Goal: Navigation & Orientation: Find specific page/section

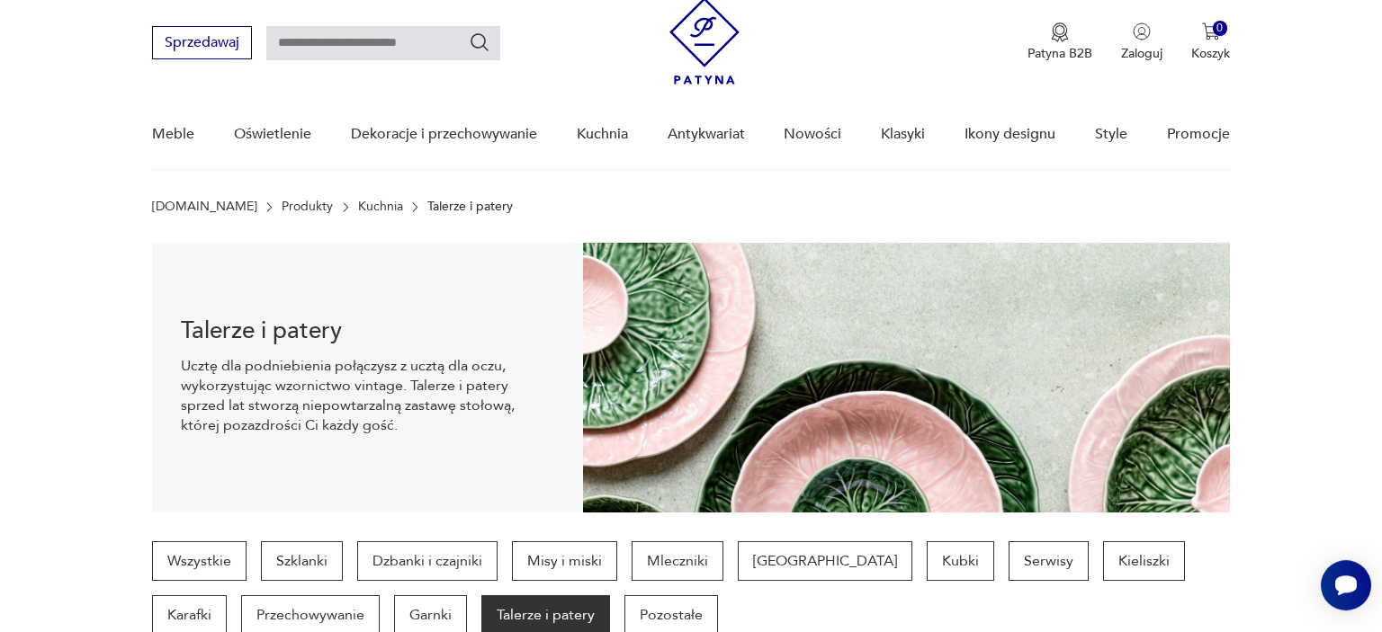
scroll to position [45, 0]
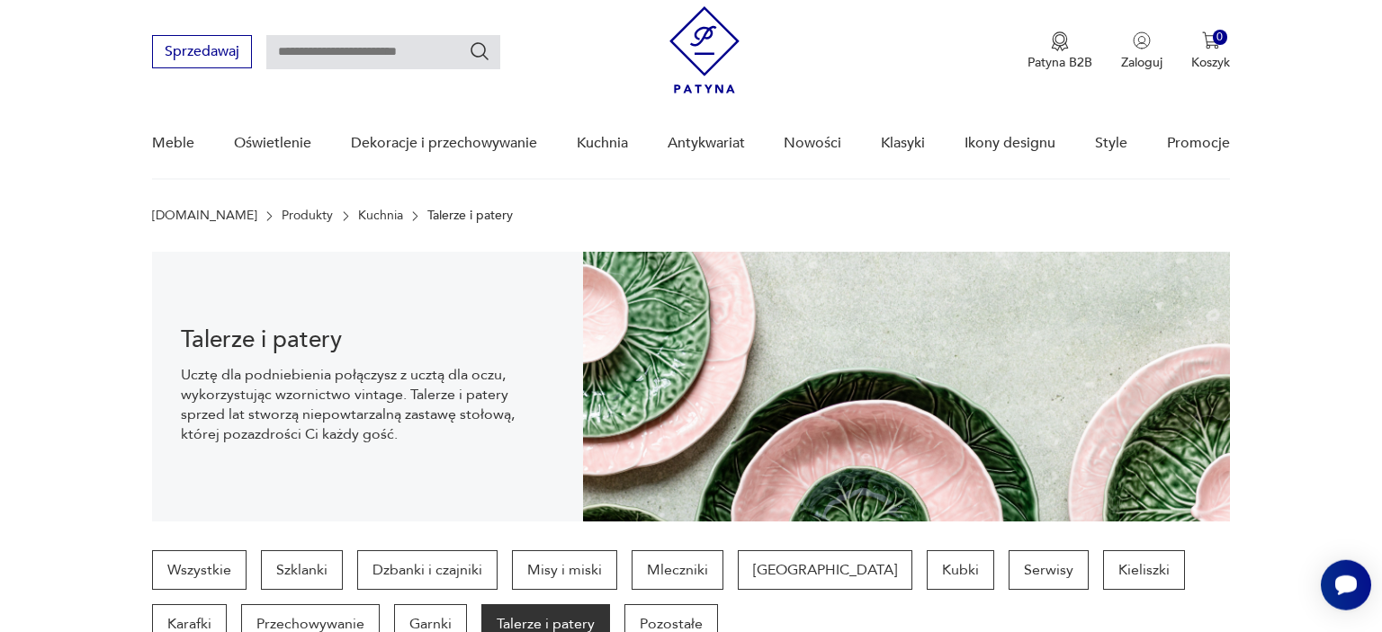
click at [423, 48] on input "text" at bounding box center [383, 52] width 234 height 34
type input "**********"
click at [484, 57] on icon "Szukaj" at bounding box center [480, 51] width 22 height 22
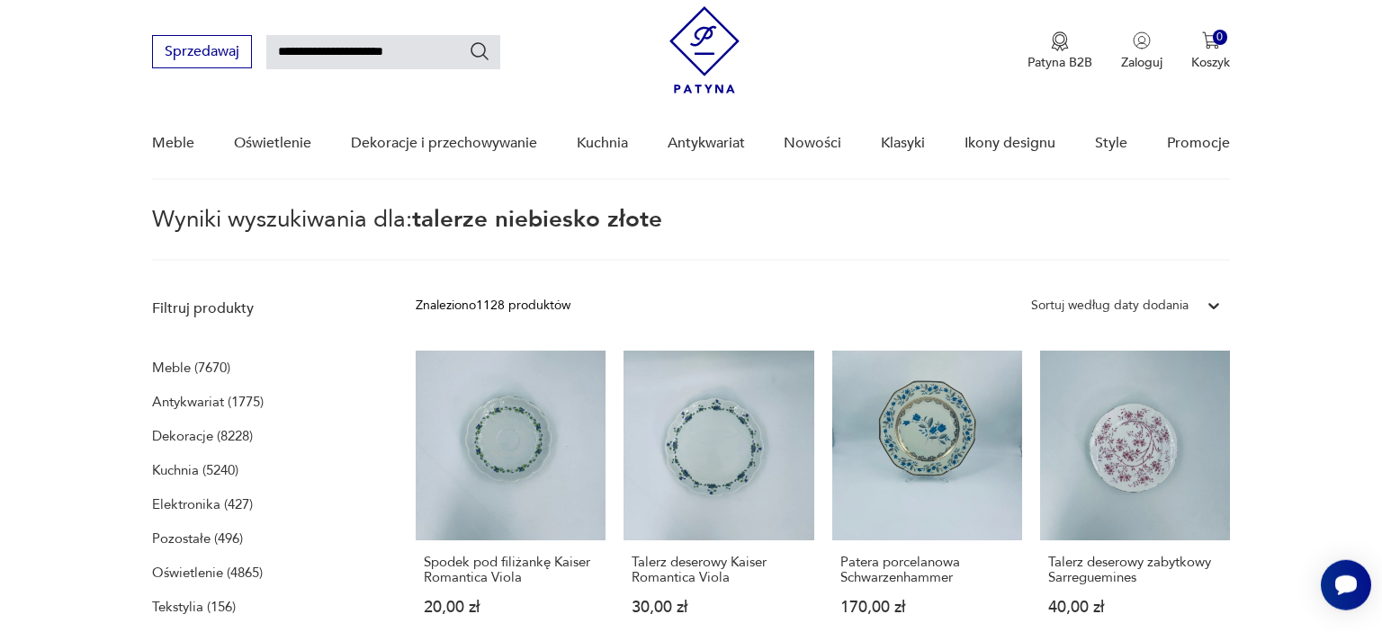
type input "**********"
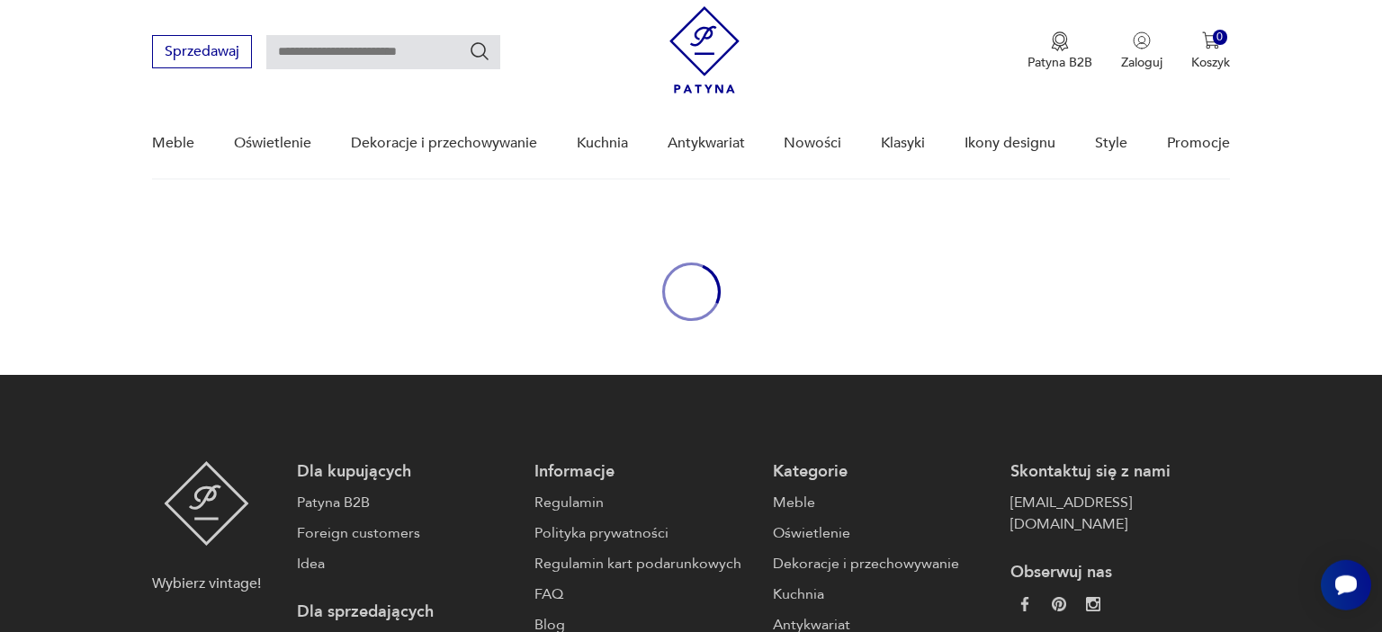
type input "**********"
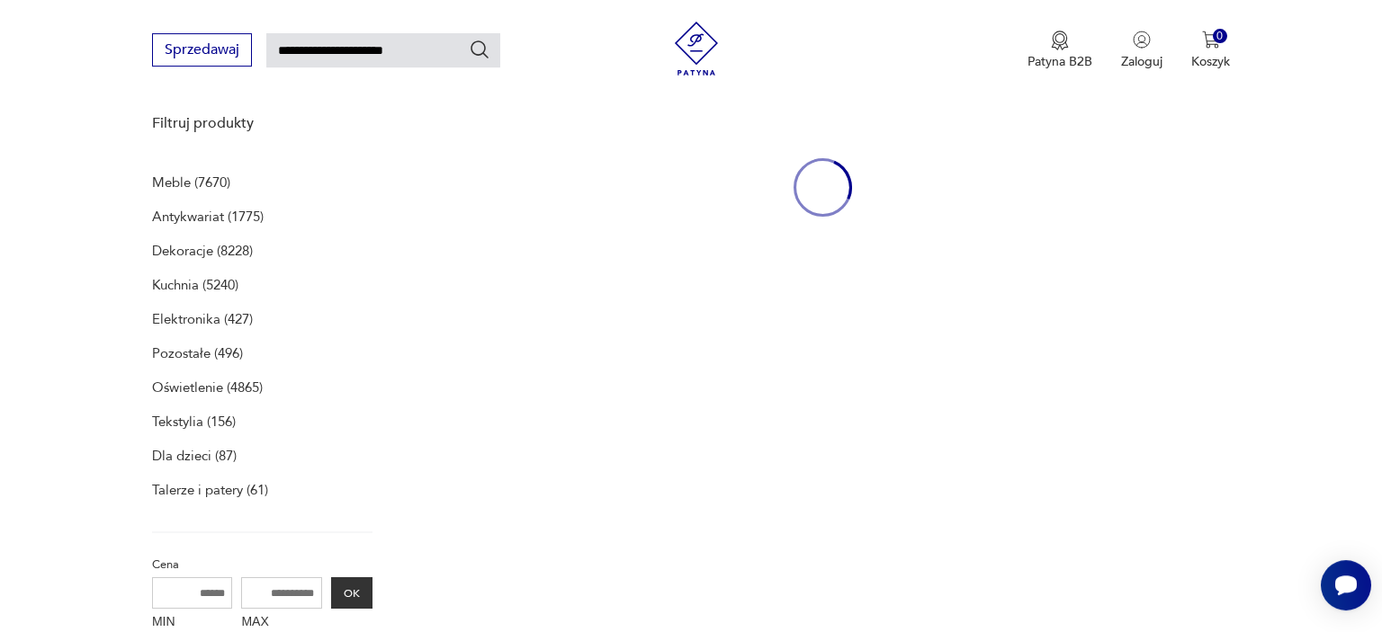
scroll to position [232, 0]
click at [407, 57] on input "**********" at bounding box center [383, 50] width 234 height 34
type input "*******"
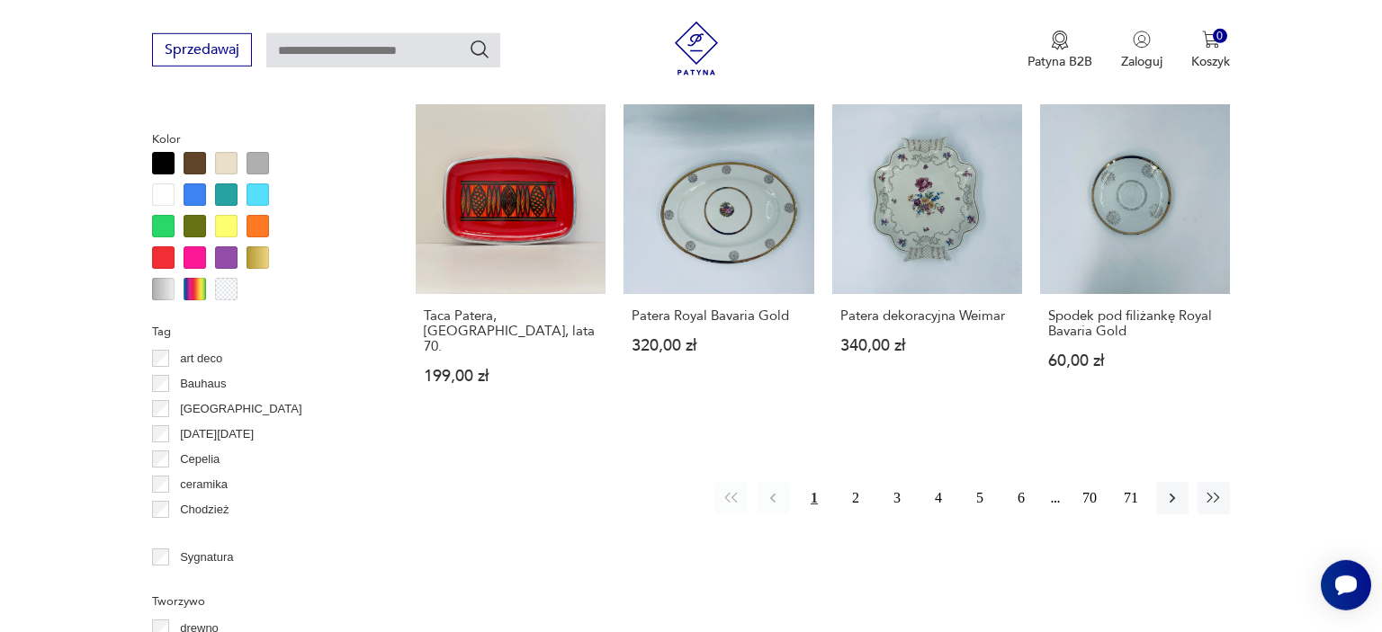
scroll to position [1700, 0]
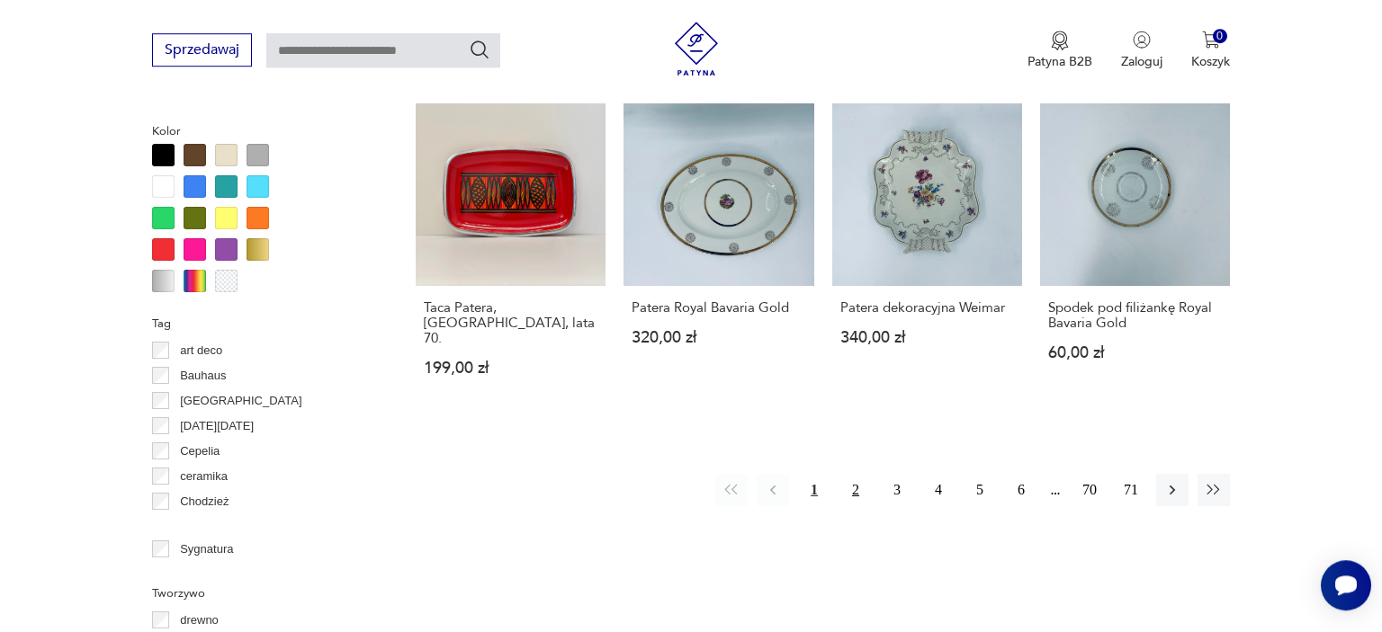
click at [849, 474] on button "2" at bounding box center [855, 490] width 32 height 32
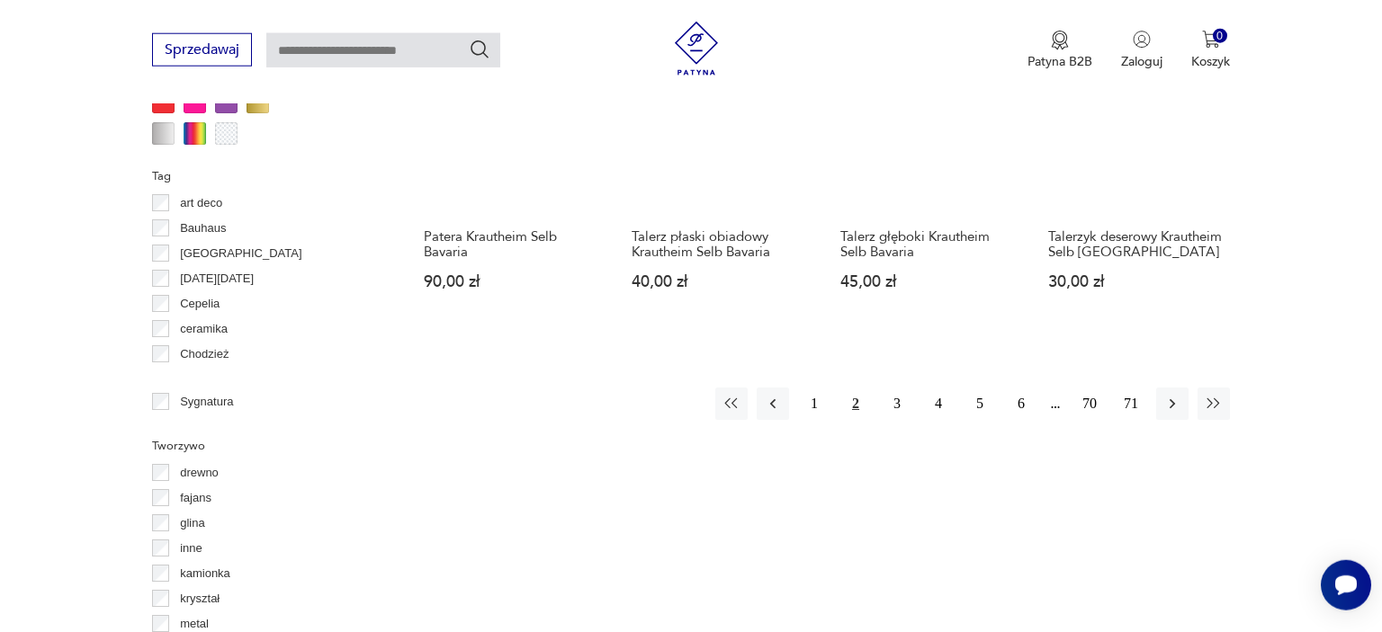
scroll to position [1854, 0]
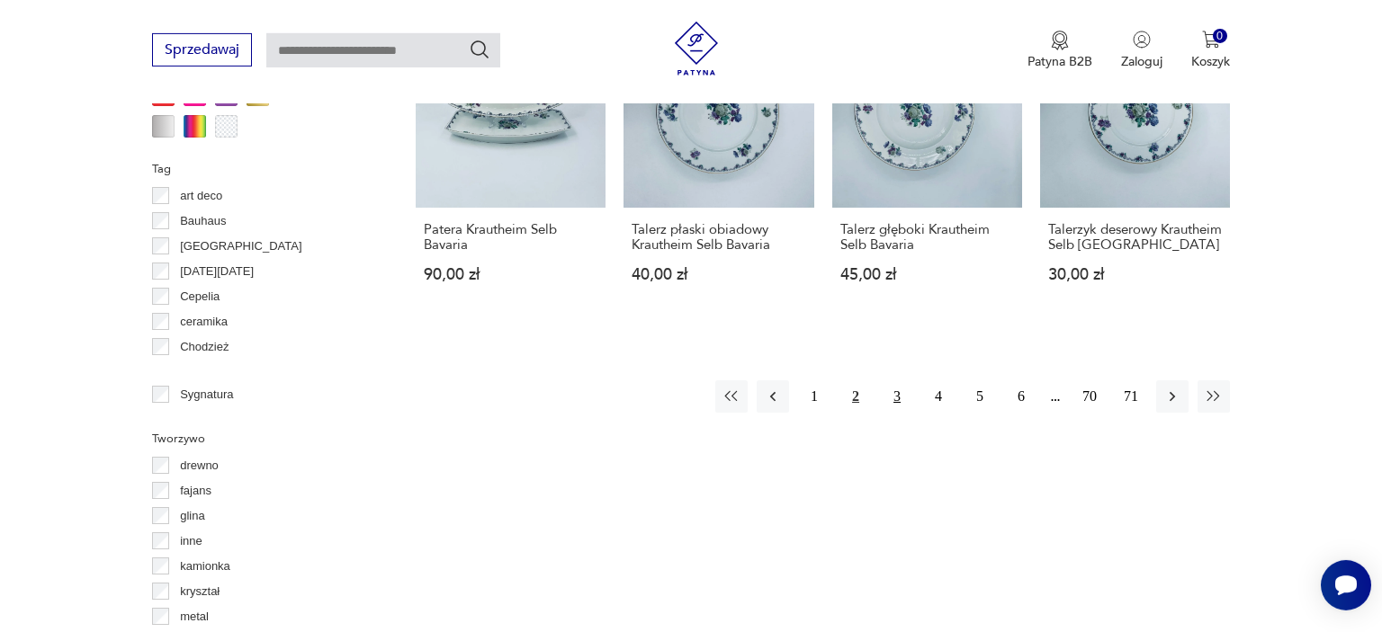
click at [897, 381] on button "3" at bounding box center [897, 397] width 32 height 32
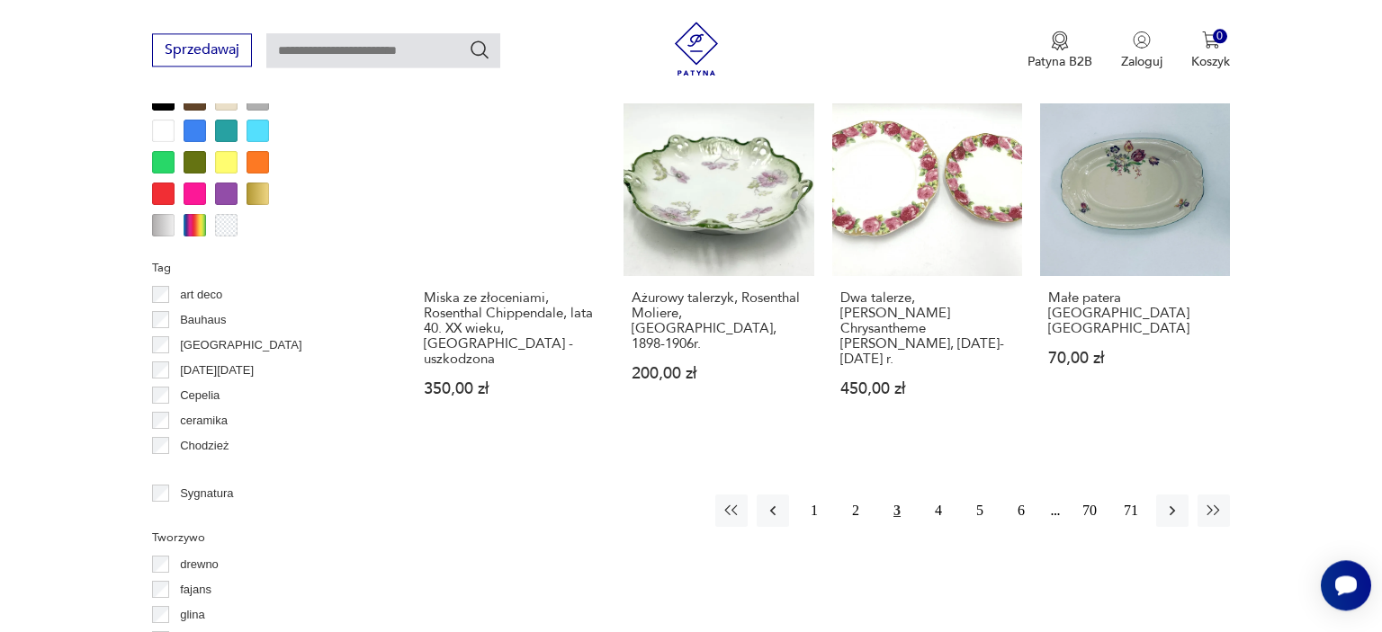
scroll to position [1759, 0]
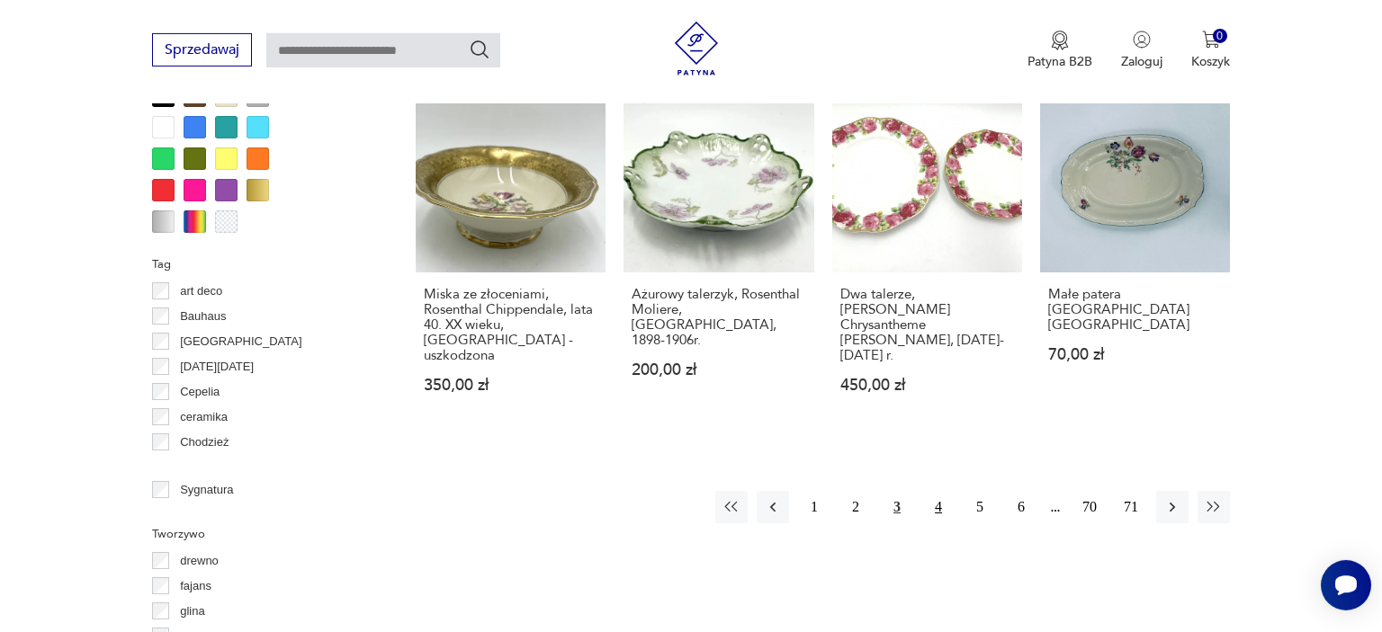
click at [937, 491] on button "4" at bounding box center [938, 507] width 32 height 32
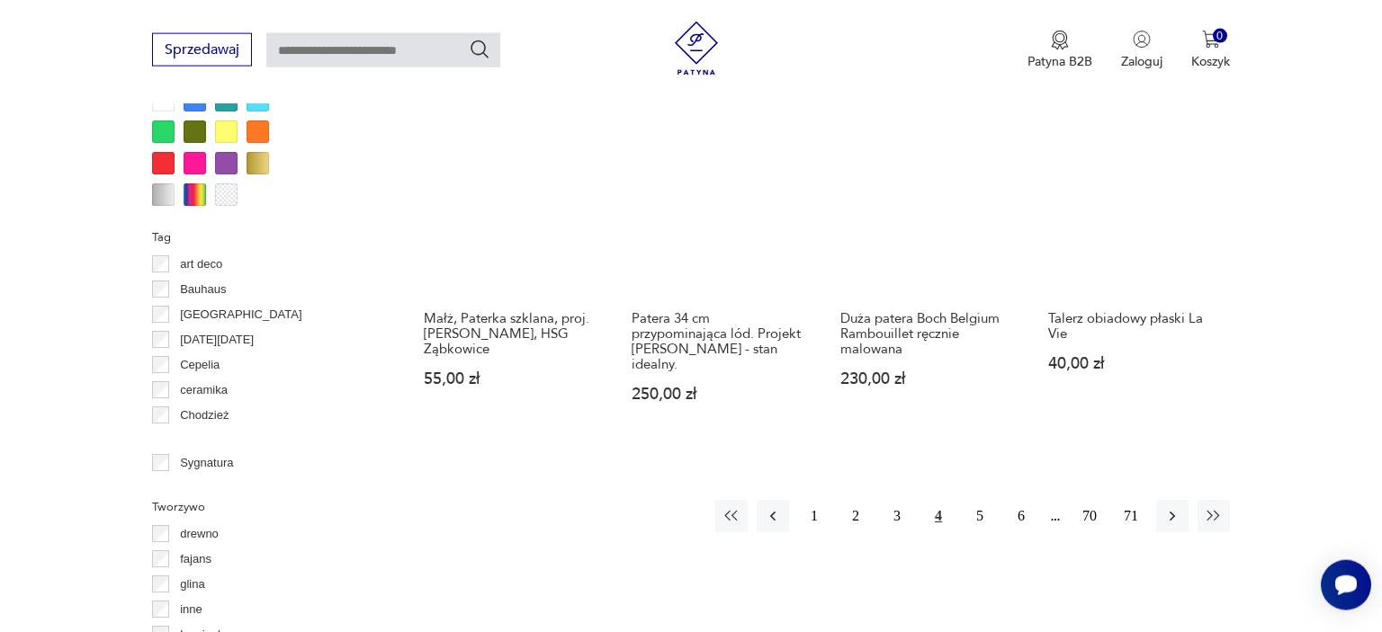
scroll to position [1807, 0]
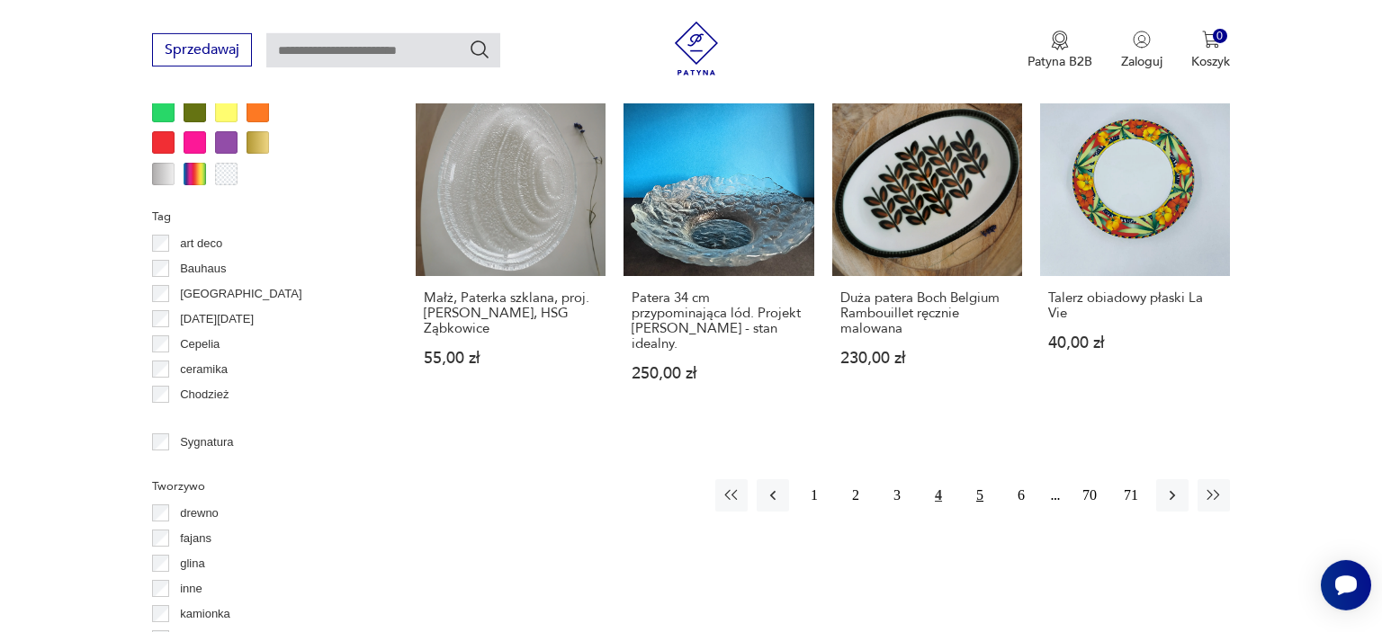
click at [979, 480] on button "5" at bounding box center [980, 496] width 32 height 32
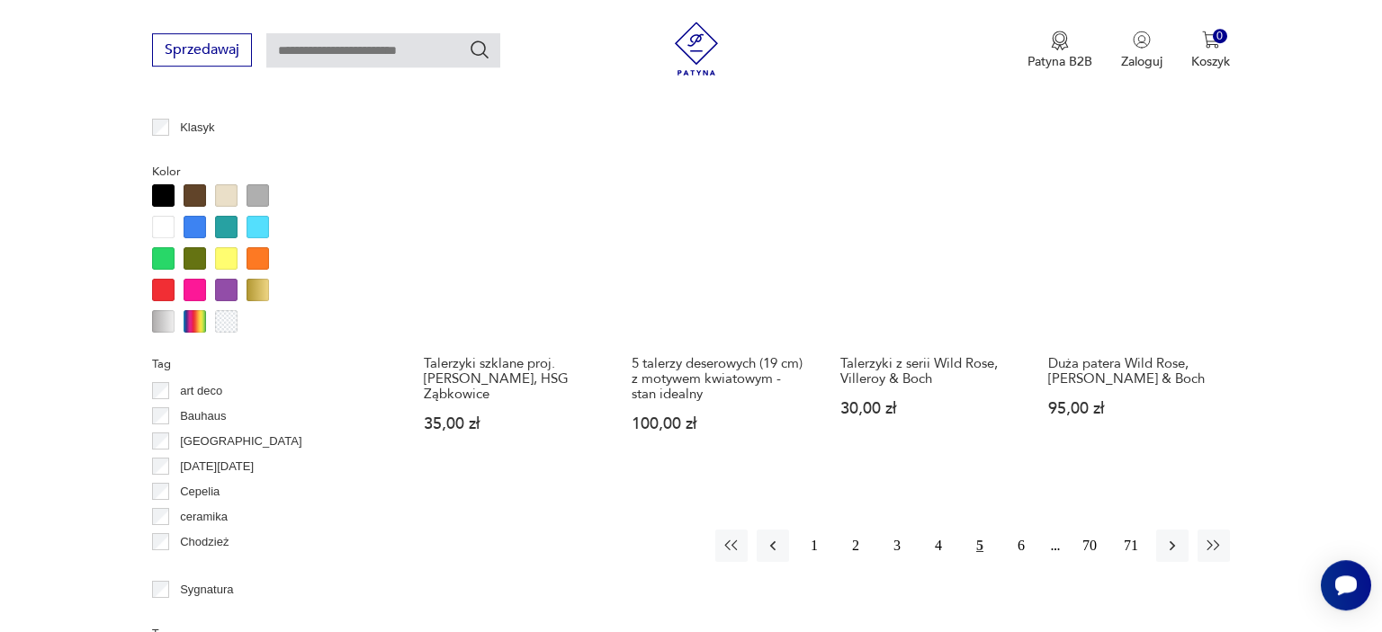
scroll to position [1664, 0]
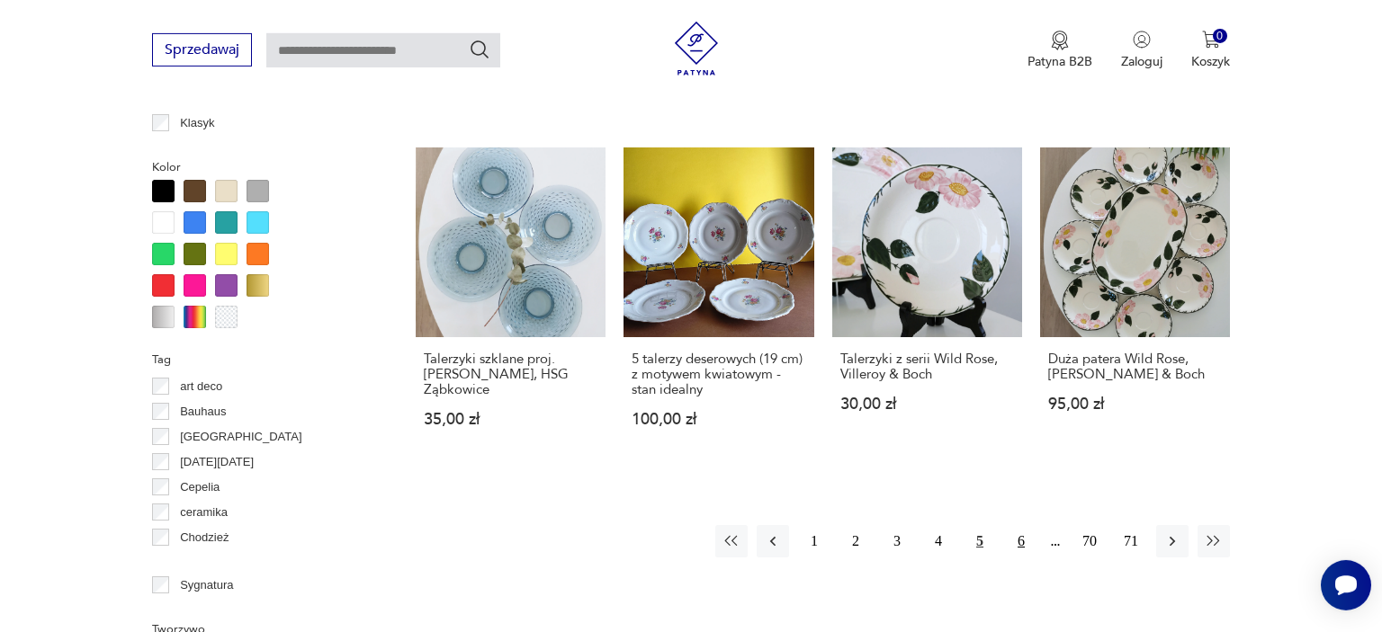
click at [1020, 537] on button "6" at bounding box center [1021, 541] width 32 height 32
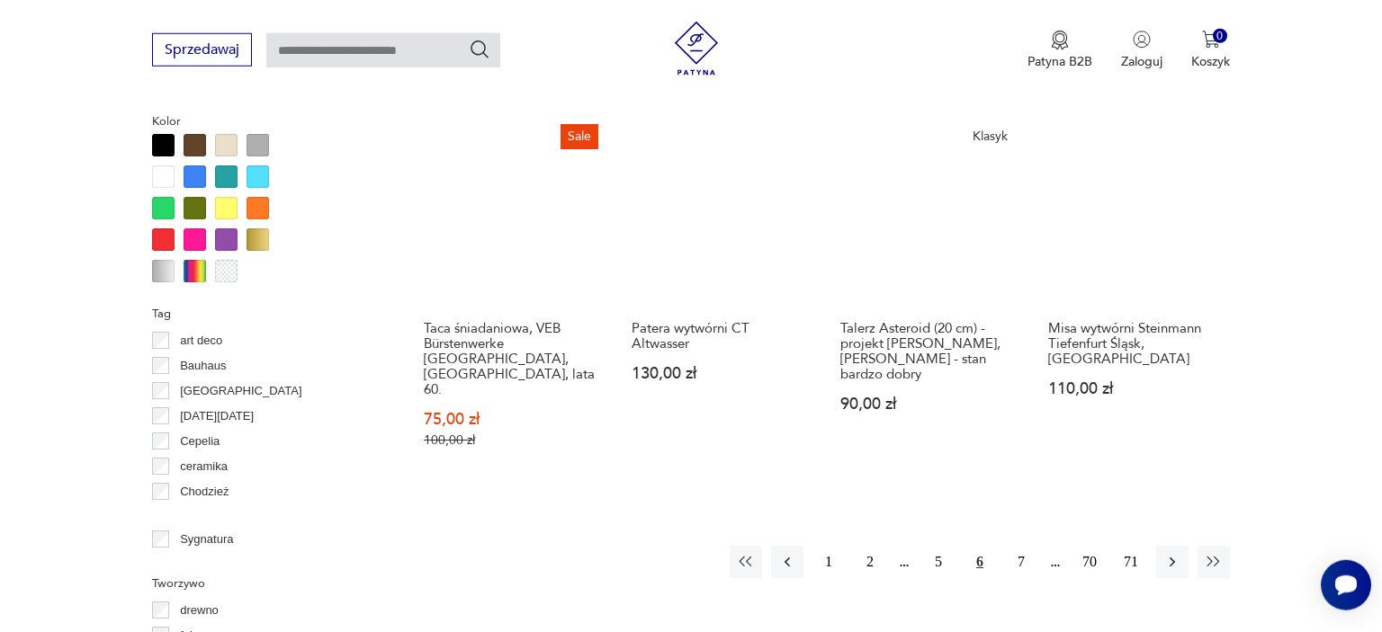
scroll to position [1759, 0]
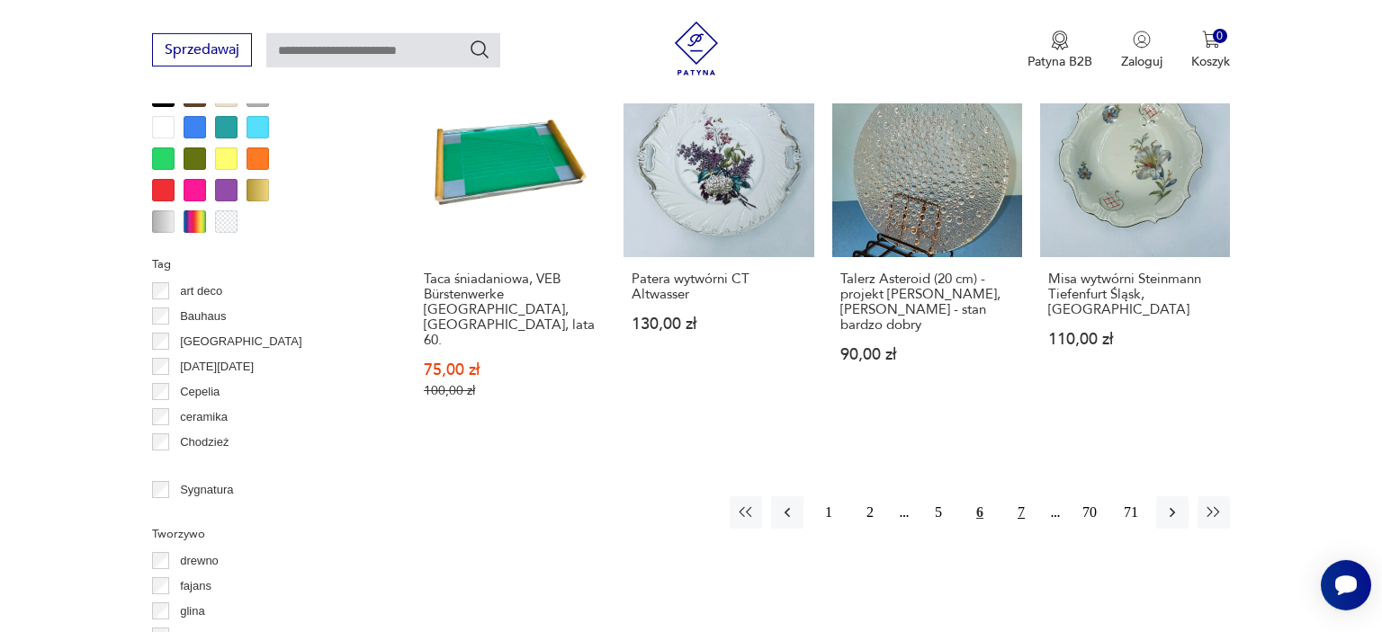
click at [1026, 497] on button "7" at bounding box center [1021, 513] width 32 height 32
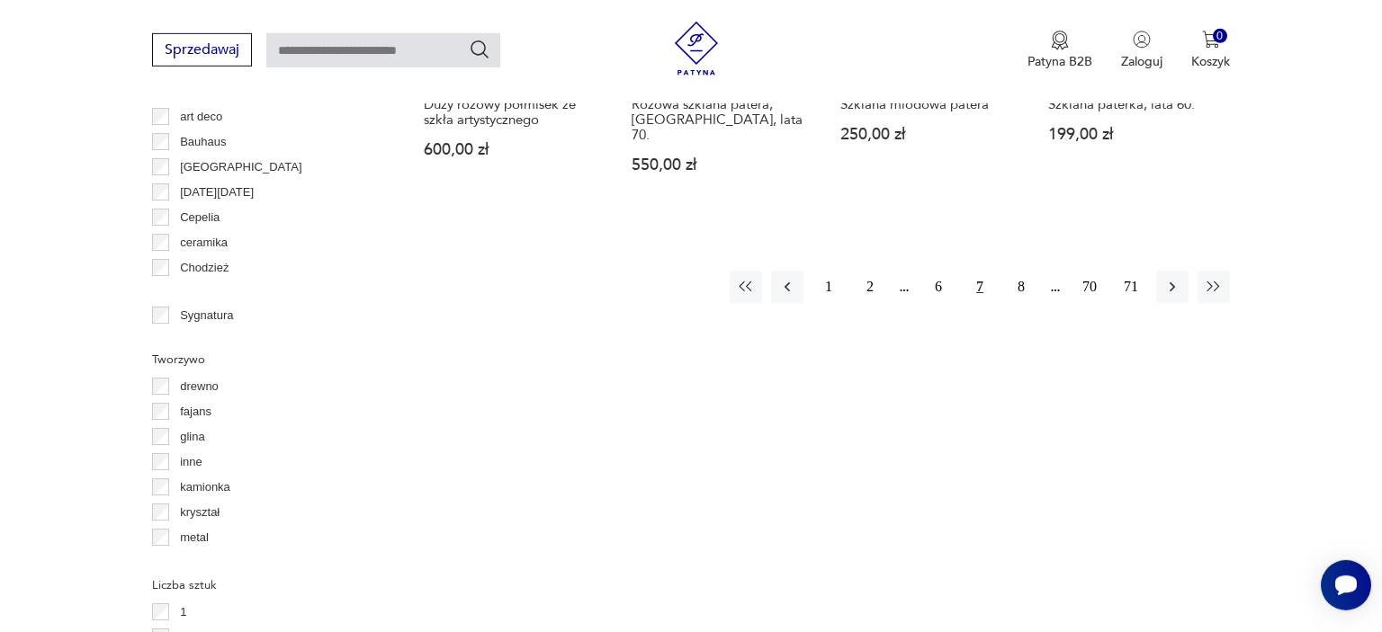
scroll to position [1949, 0]
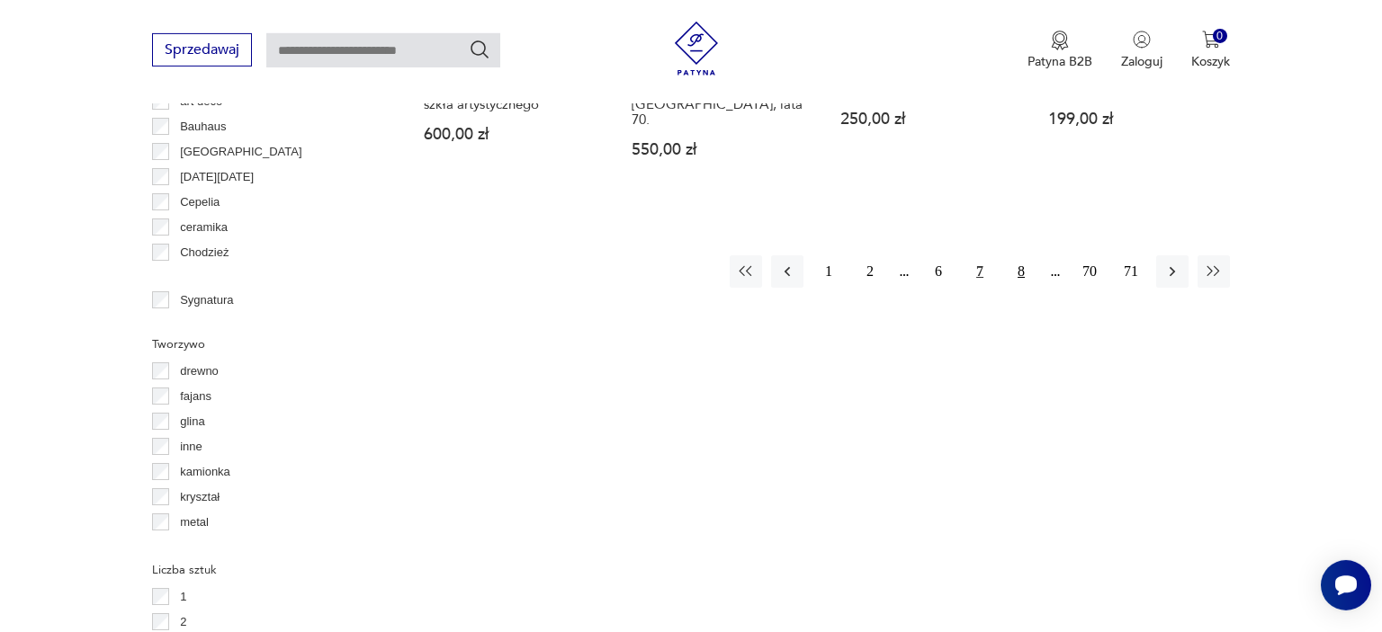
click at [1022, 256] on button "8" at bounding box center [1021, 272] width 32 height 32
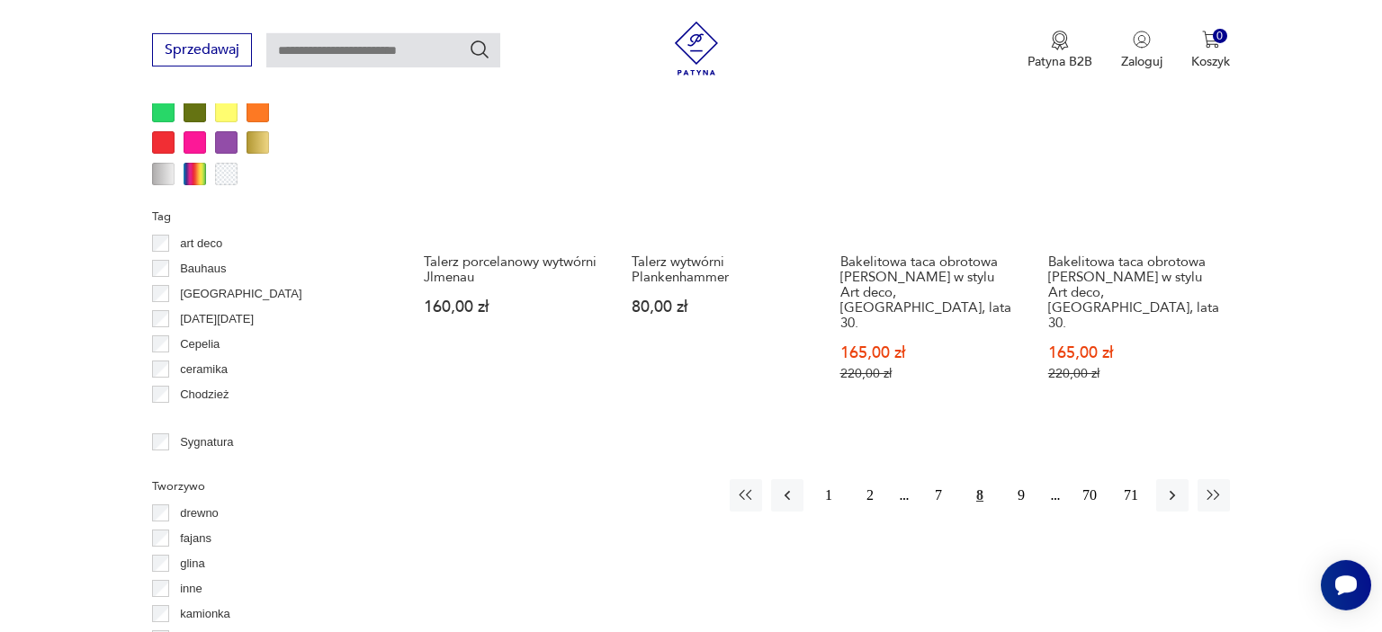
scroll to position [1901, 0]
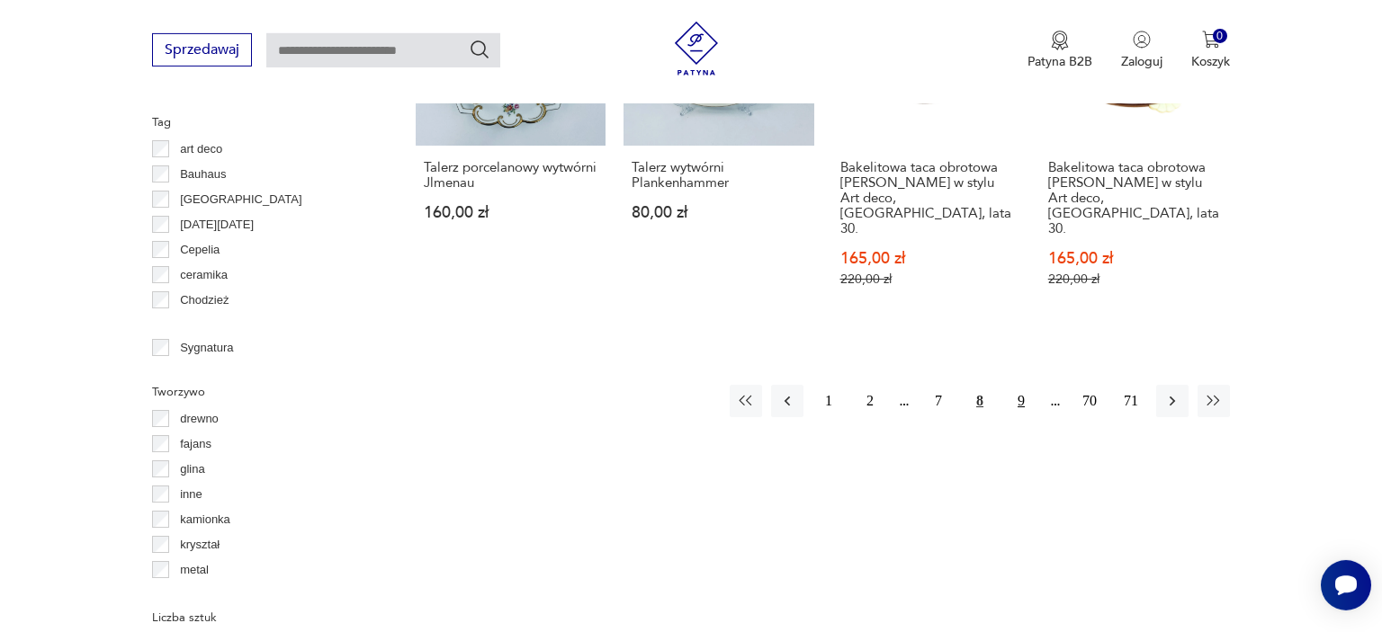
click at [1020, 385] on button "9" at bounding box center [1021, 401] width 32 height 32
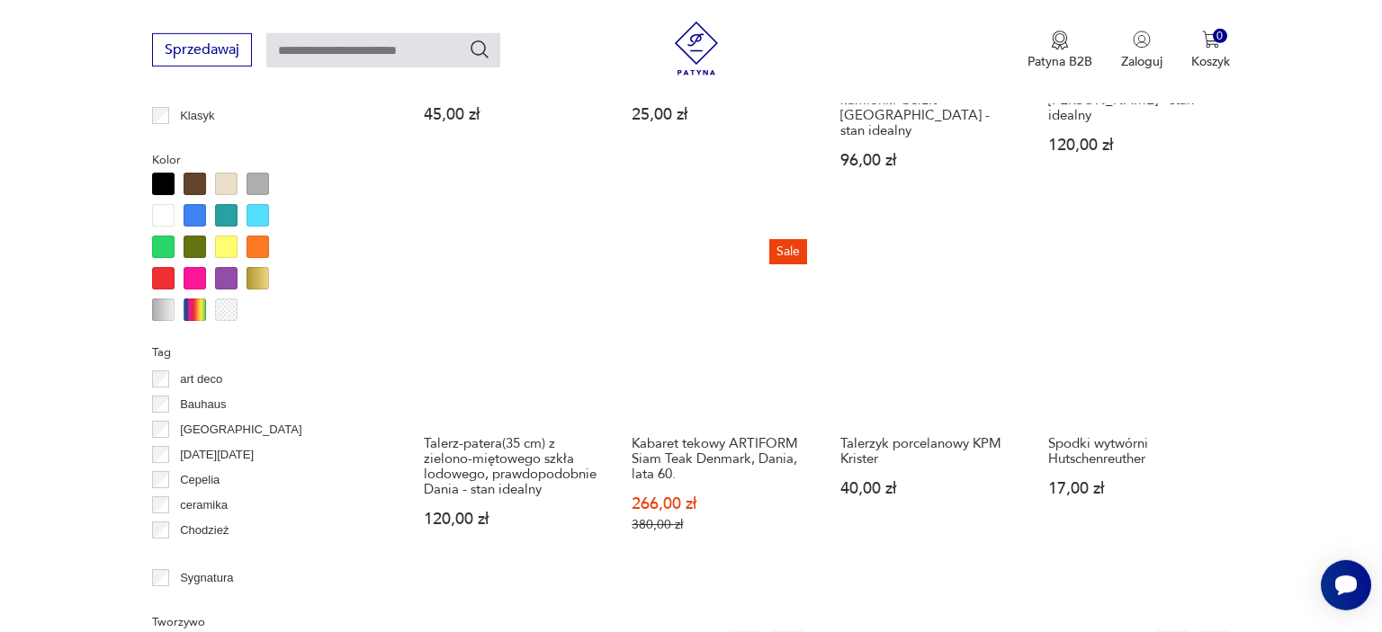
scroll to position [1711, 0]
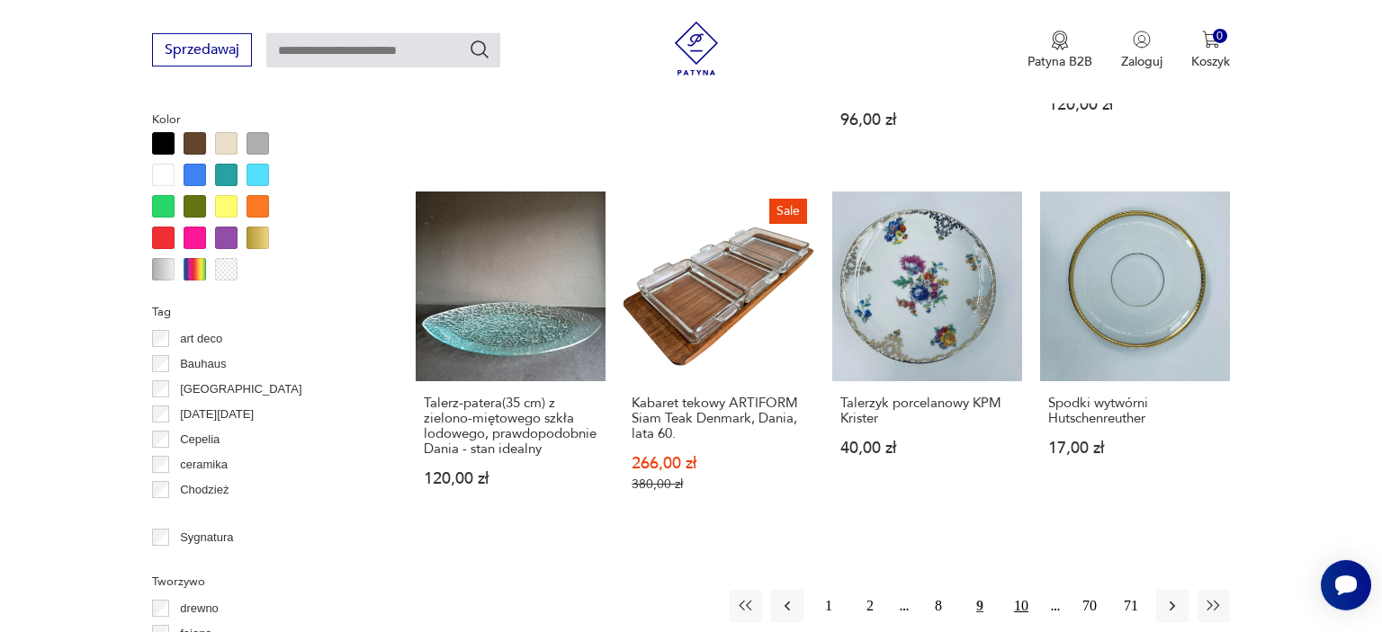
click at [1020, 590] on button "10" at bounding box center [1021, 606] width 32 height 32
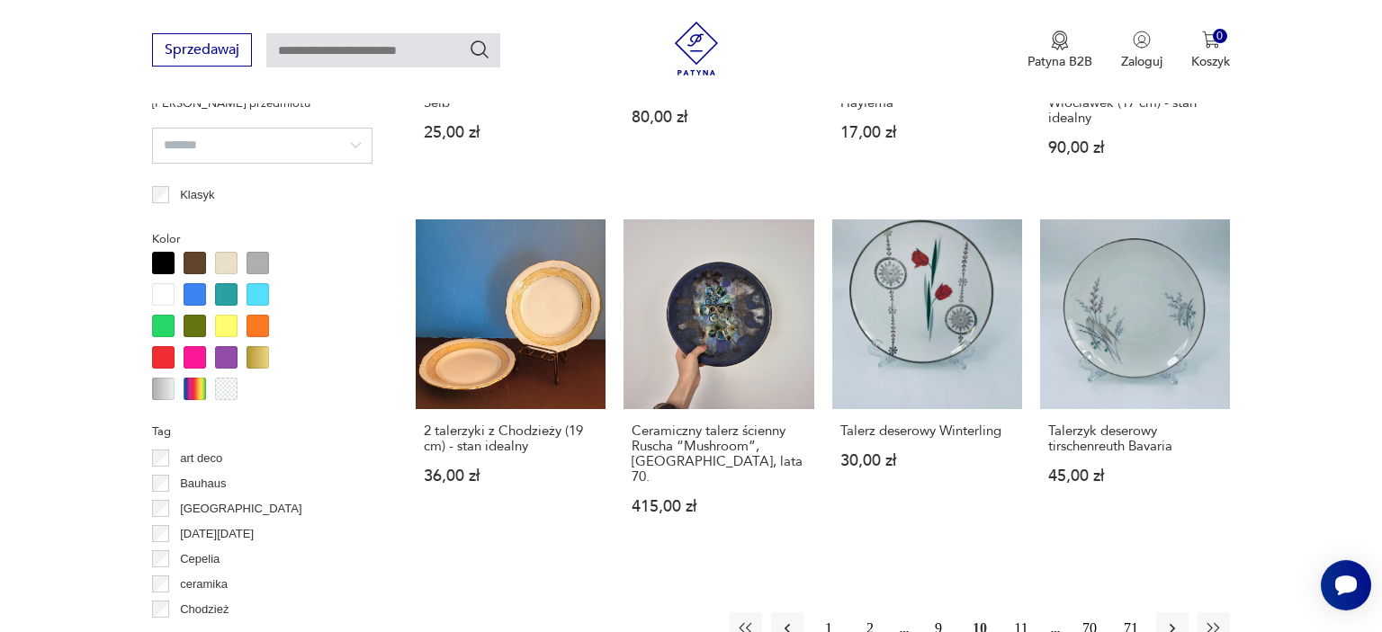
scroll to position [1580, 0]
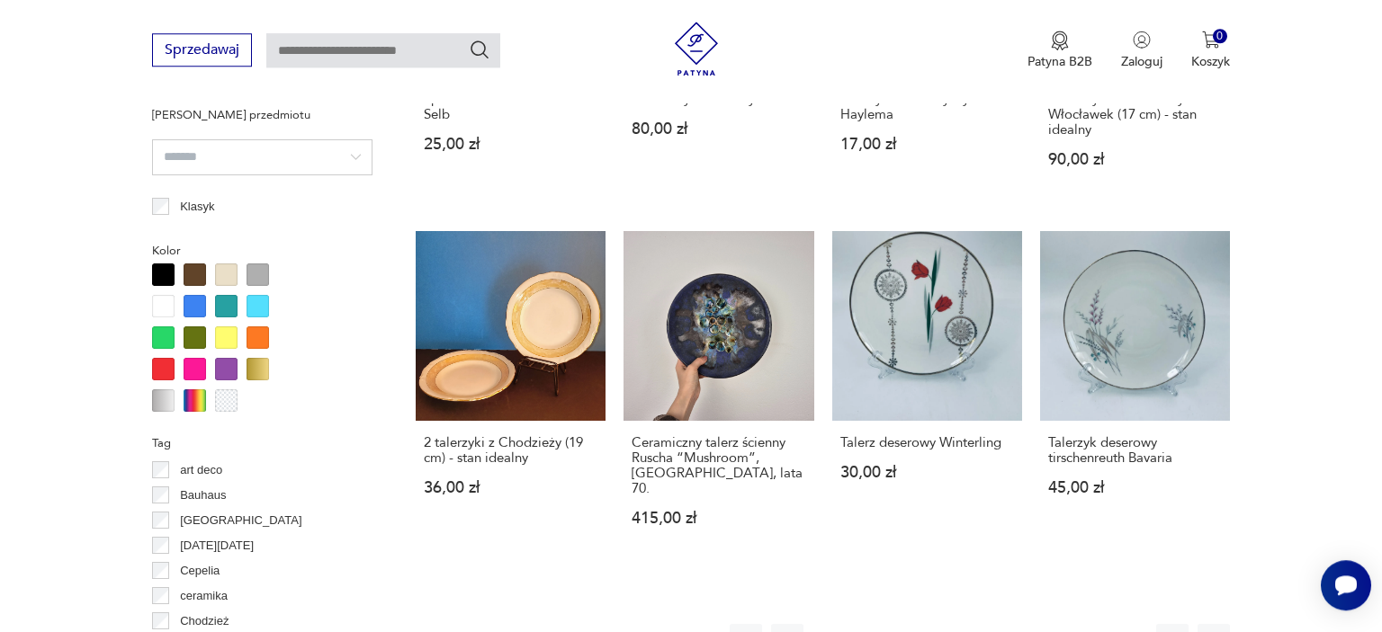
click at [261, 368] on div at bounding box center [258, 369] width 22 height 22
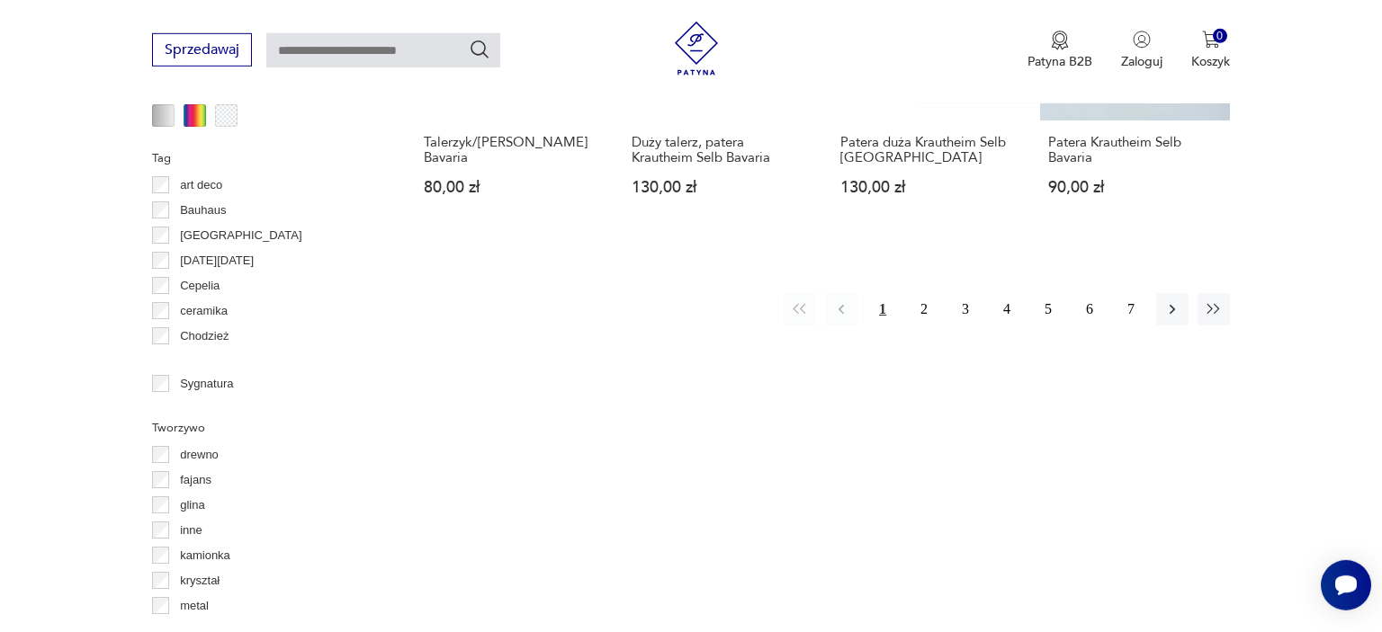
scroll to position [1861, 0]
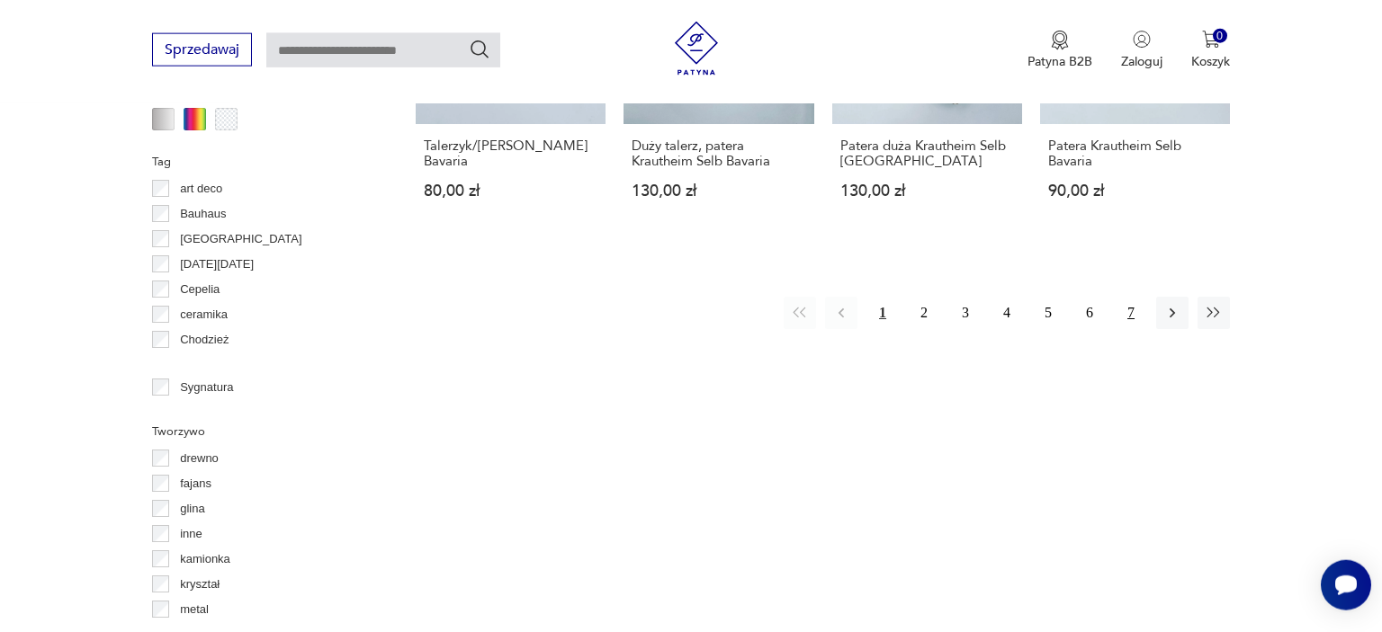
click at [1135, 311] on button "7" at bounding box center [1131, 313] width 32 height 32
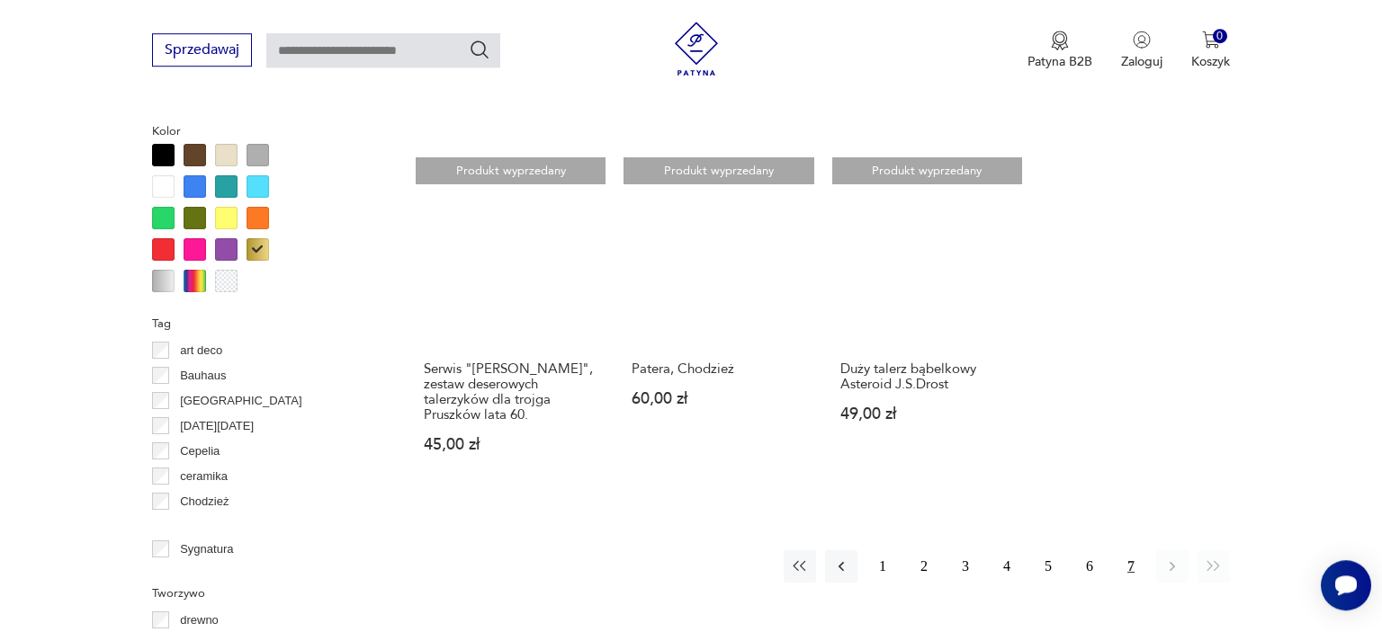
scroll to position [1704, 0]
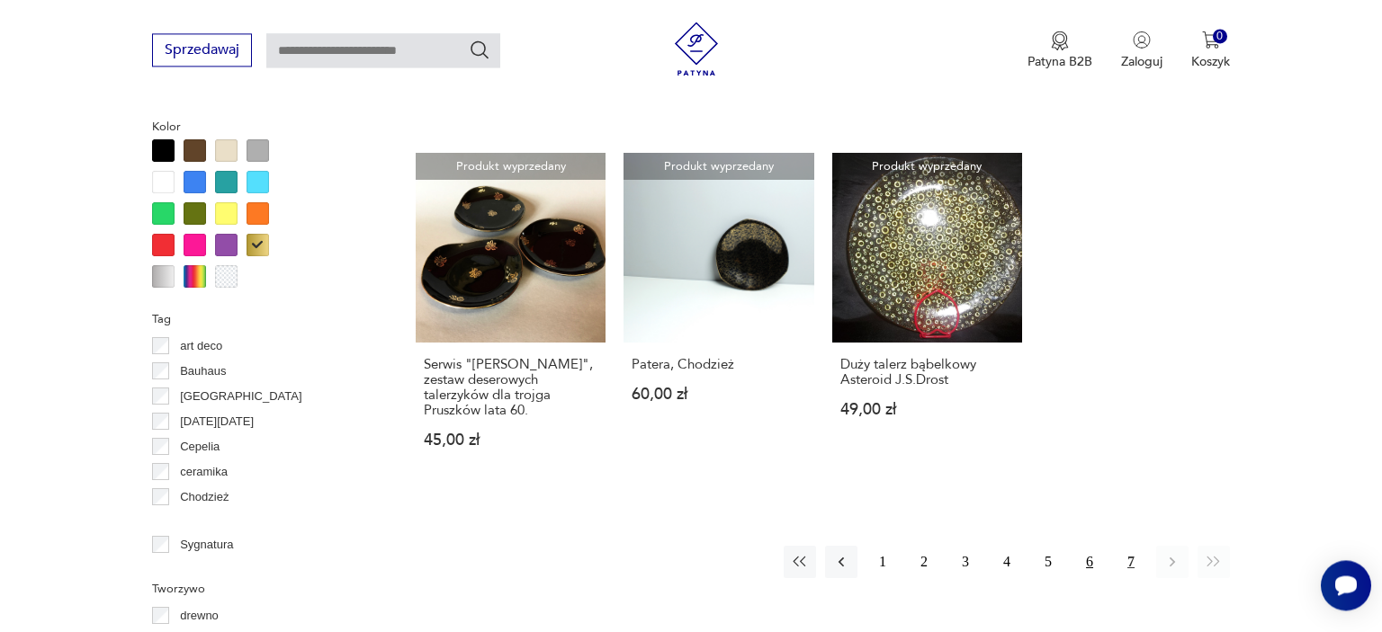
click at [1094, 546] on button "6" at bounding box center [1089, 562] width 32 height 32
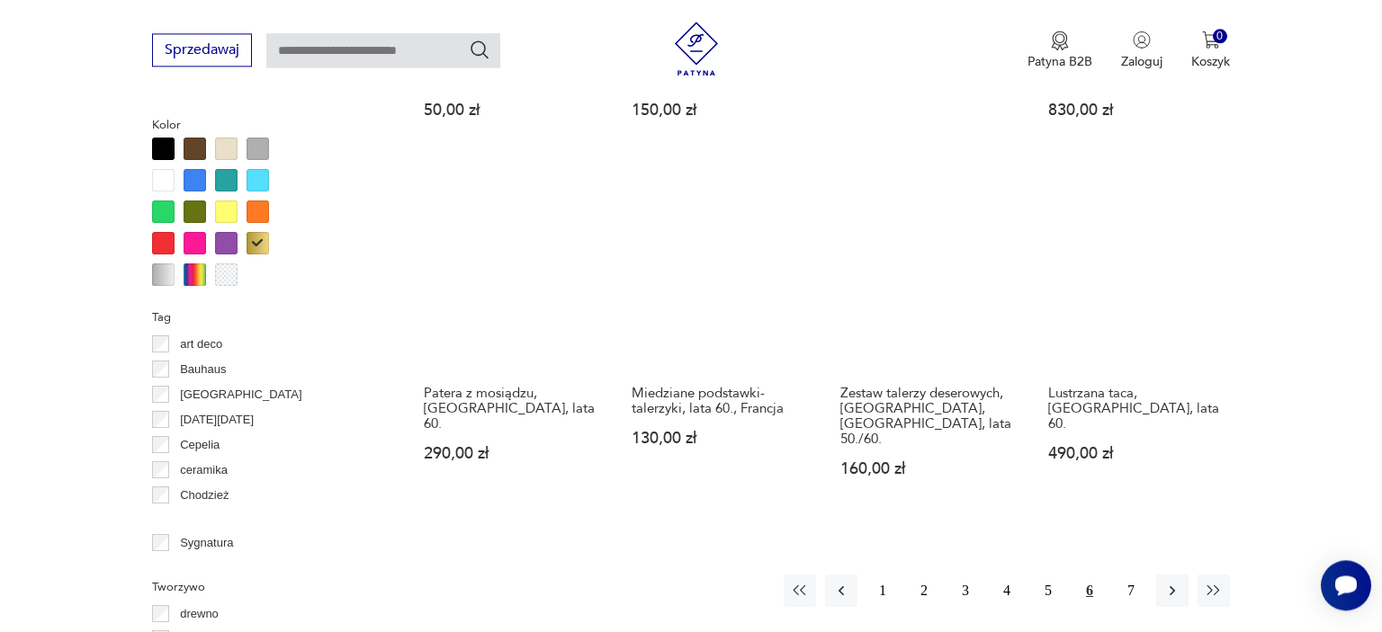
scroll to position [1711, 0]
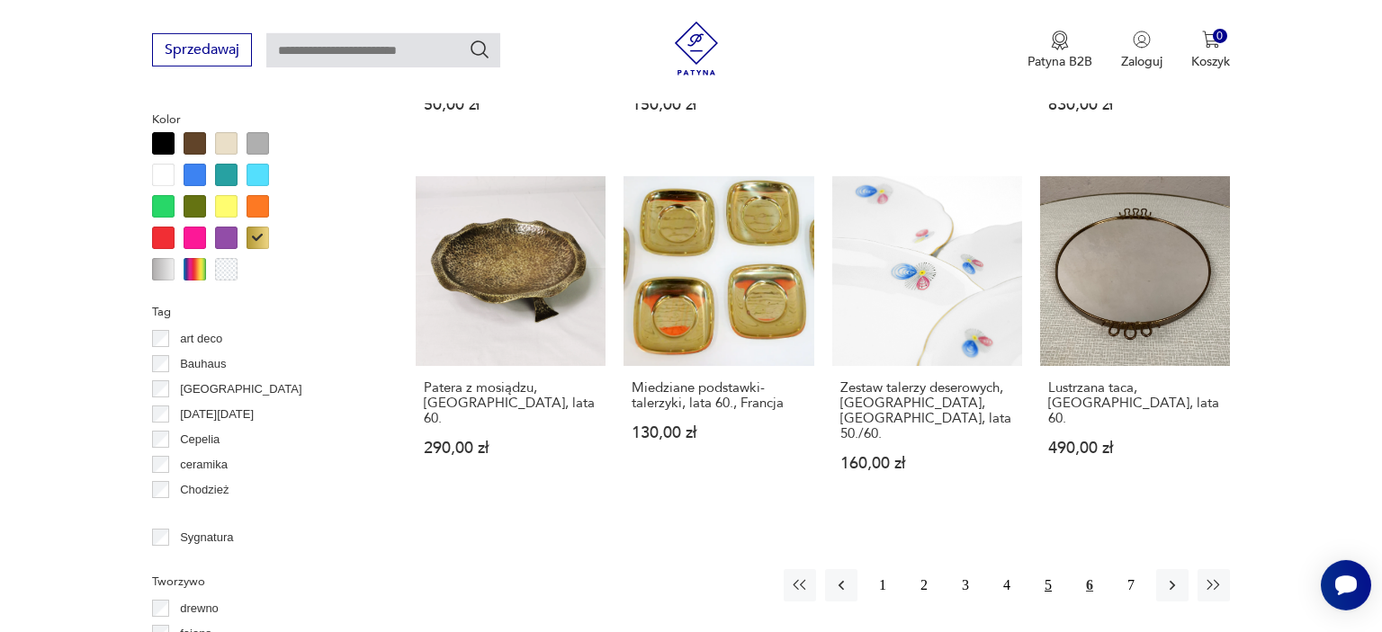
click at [1046, 570] on button "5" at bounding box center [1048, 586] width 32 height 32
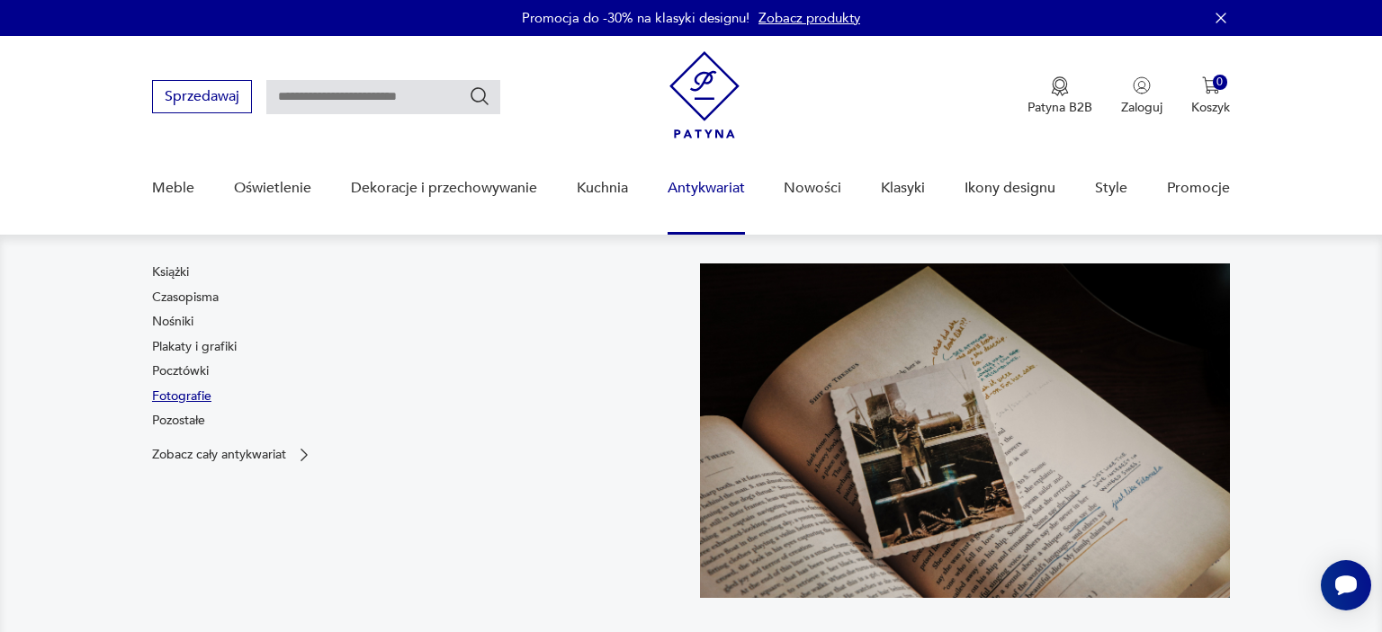
click at [204, 392] on link "Fotografie" at bounding box center [181, 397] width 59 height 18
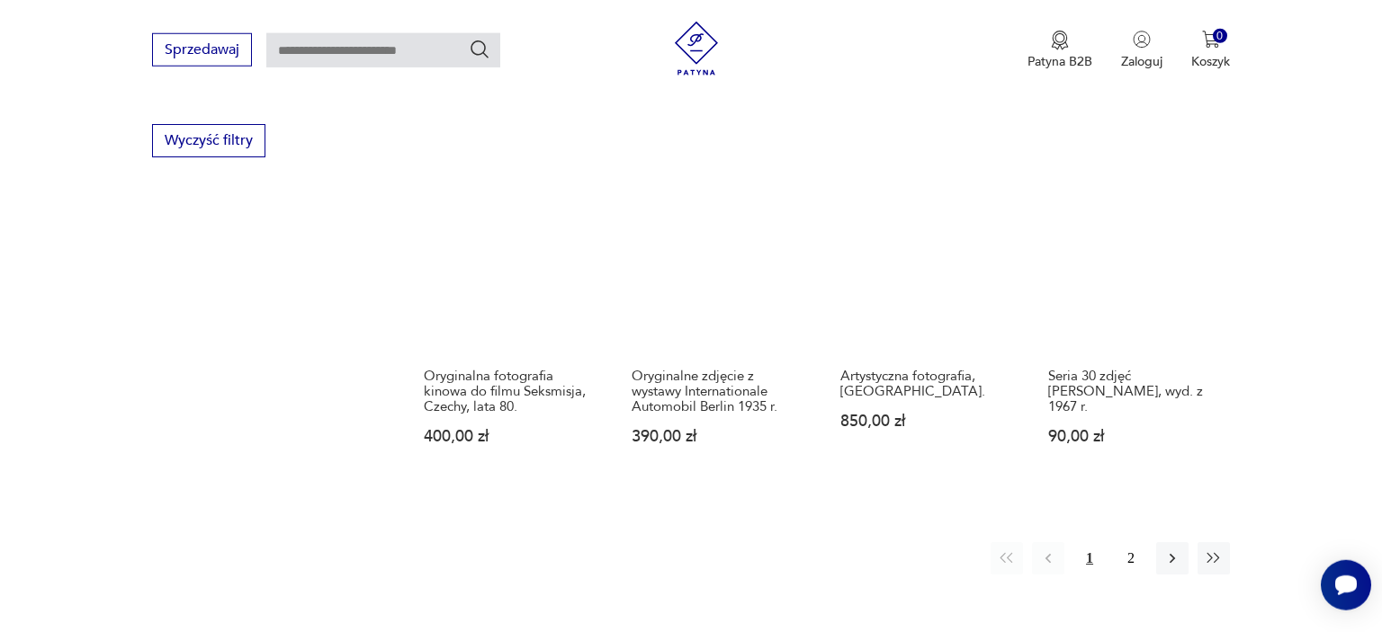
scroll to position [1712, 0]
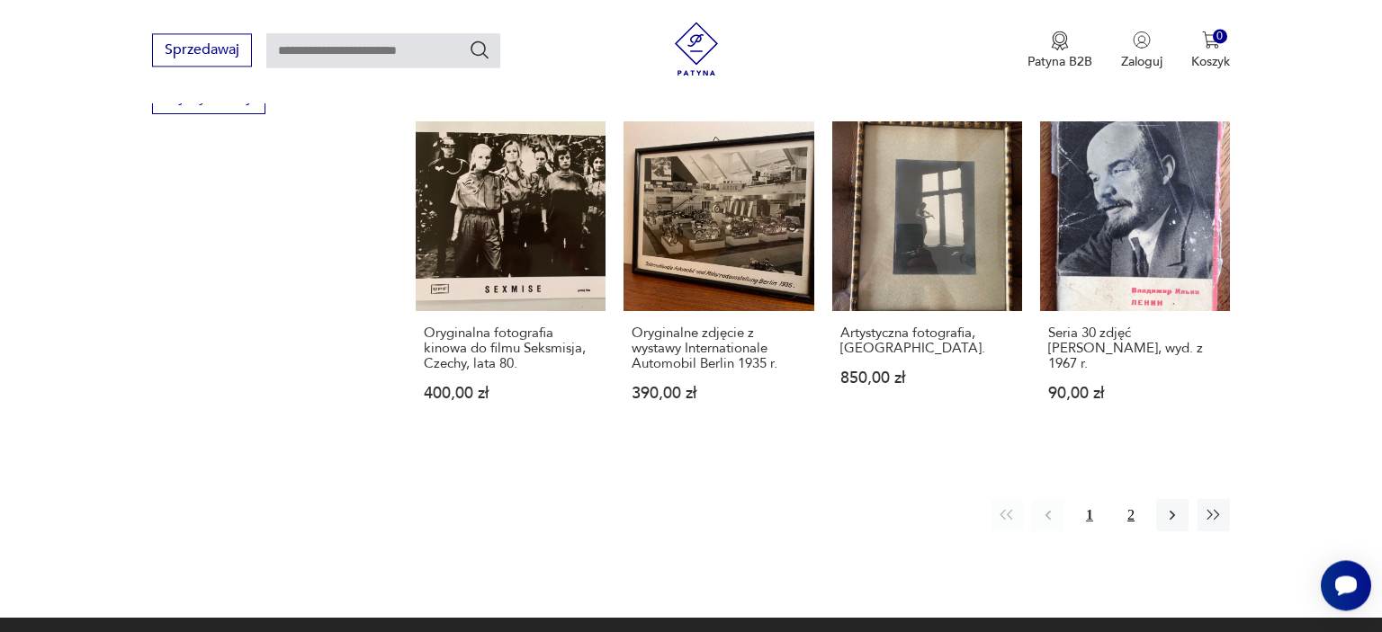
click at [1132, 499] on button "2" at bounding box center [1131, 515] width 32 height 32
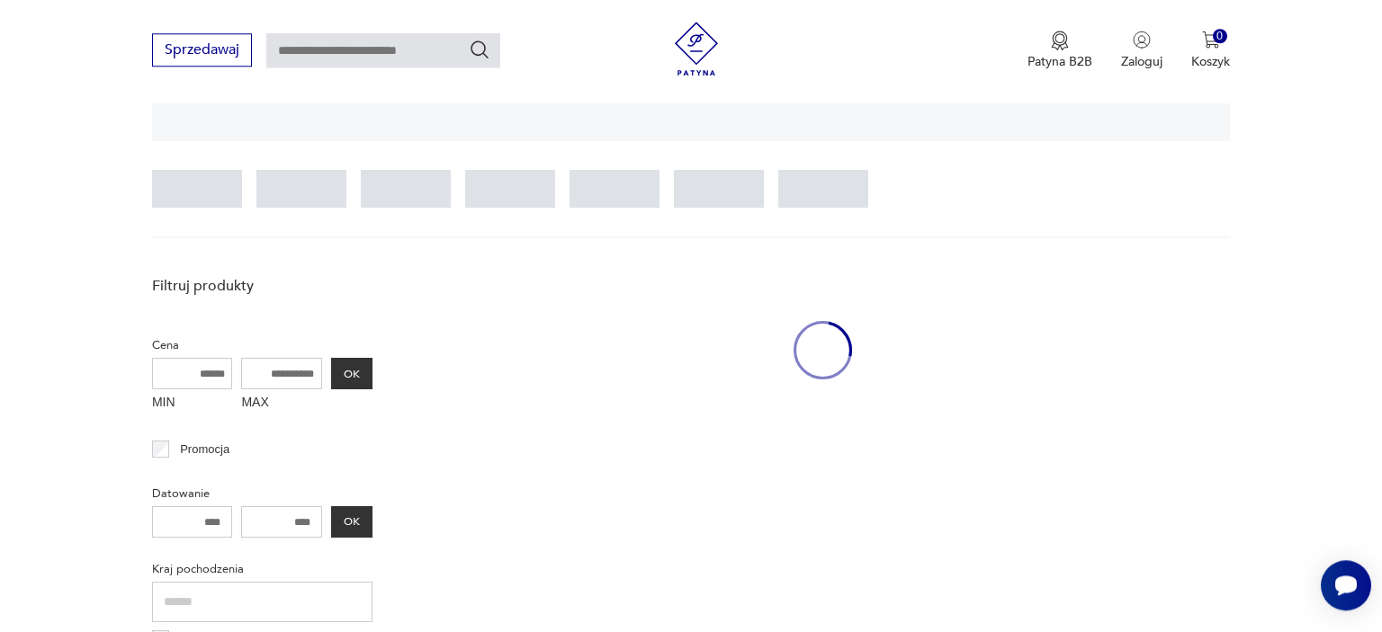
scroll to position [423, 0]
